Goal: Task Accomplishment & Management: Manage account settings

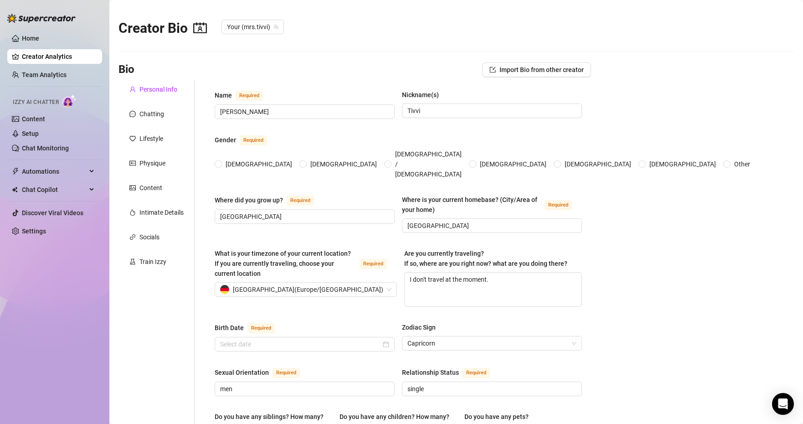
radio input "true"
type input "[DATE]"
click at [36, 104] on span "Izzy AI Chatter" at bounding box center [36, 102] width 46 height 9
click at [28, 121] on link "Content" at bounding box center [33, 118] width 23 height 7
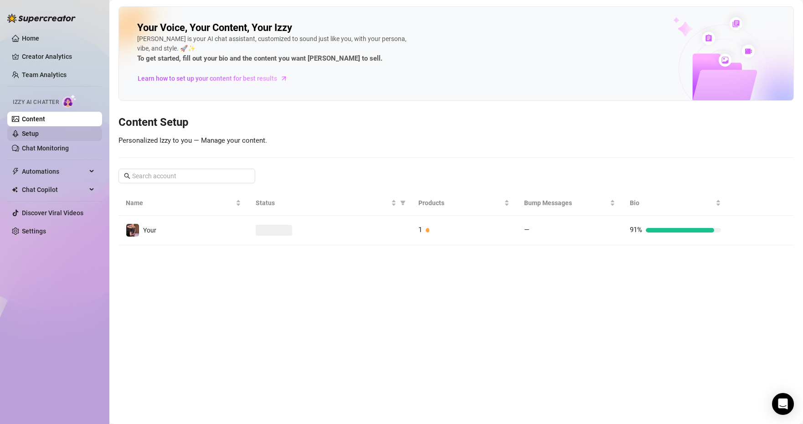
click at [30, 132] on link "Setup" at bounding box center [30, 133] width 17 height 7
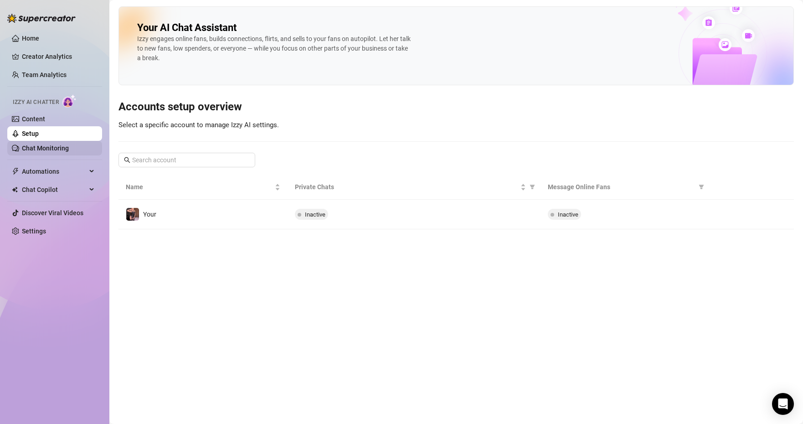
click at [39, 149] on link "Chat Monitoring" at bounding box center [45, 147] width 47 height 7
